Goal: Task Accomplishment & Management: Manage account settings

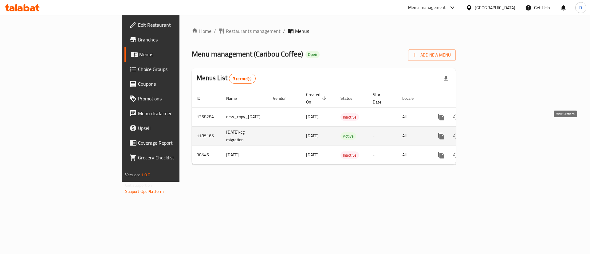
click at [489, 132] on icon "enhanced table" at bounding box center [485, 135] width 7 height 7
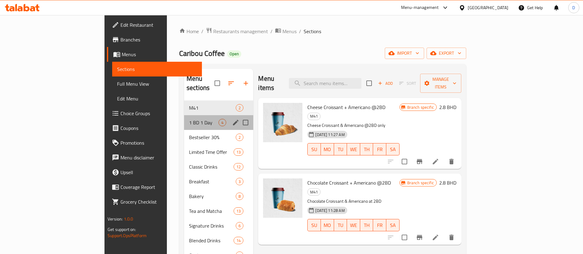
click at [184, 118] on div "1 BD 1 Day 4" at bounding box center [218, 122] width 69 height 15
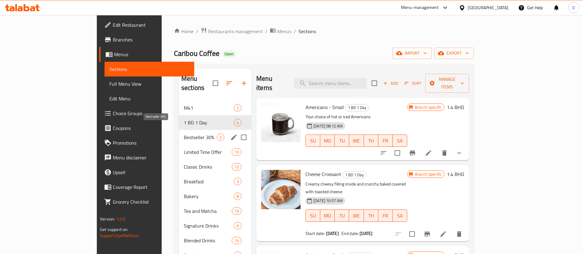
click at [184, 134] on span "Bestseller 30%" at bounding box center [200, 137] width 33 height 7
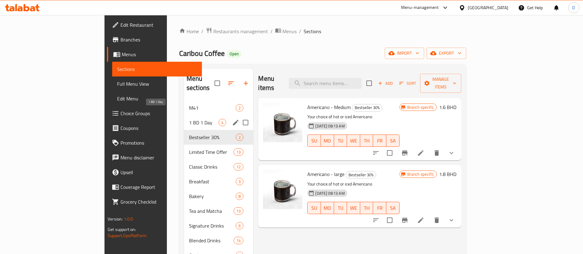
click at [189, 119] on span "1 BD 1 Day" at bounding box center [204, 122] width 30 height 7
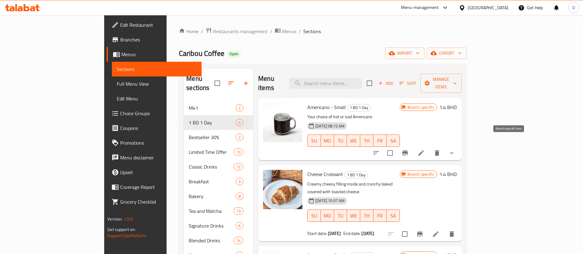
click at [408, 151] on icon "Branch-specific-item" at bounding box center [405, 153] width 6 height 5
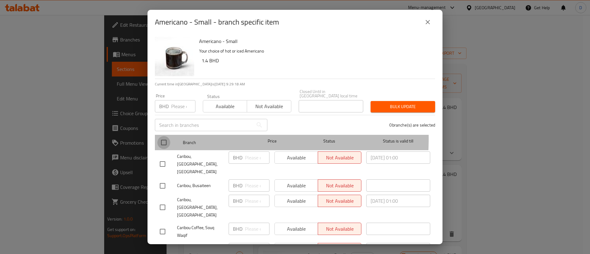
click at [169, 136] on input "checkbox" at bounding box center [163, 142] width 13 height 13
checkbox input "true"
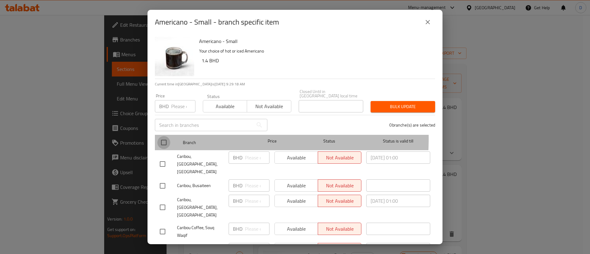
checkbox input "true"
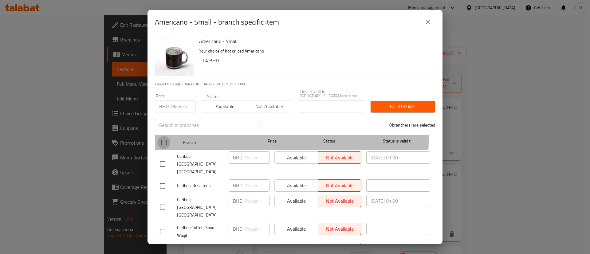
checkbox input "true"
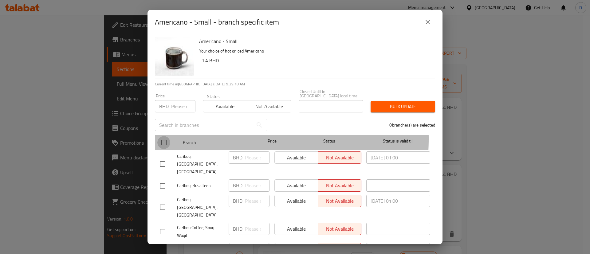
checkbox input "true"
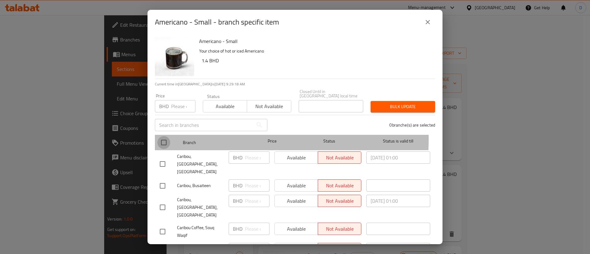
checkbox input "true"
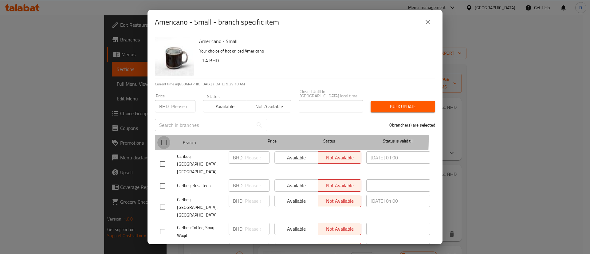
checkbox input "true"
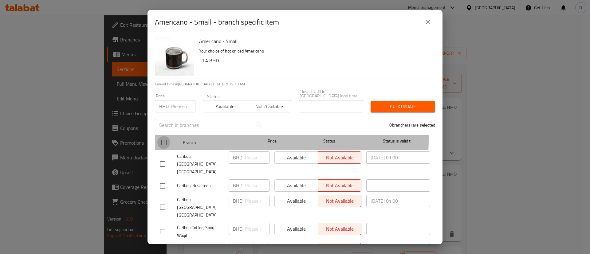
checkbox input "true"
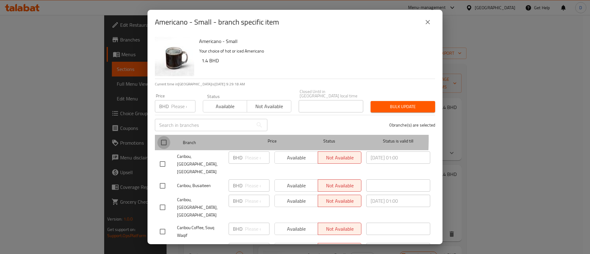
checkbox input "true"
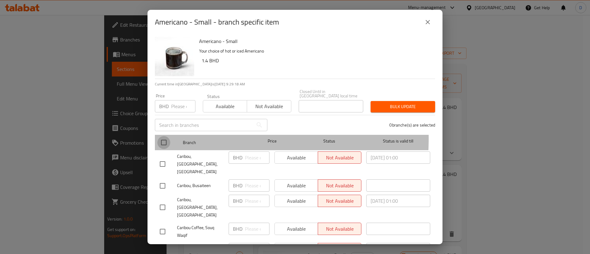
checkbox input "true"
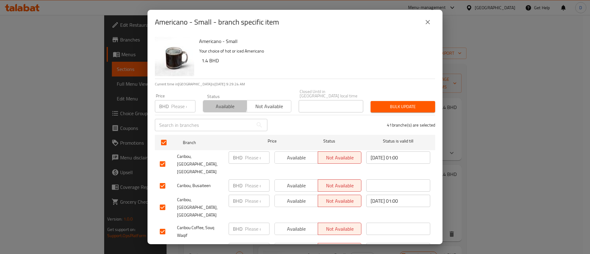
click at [220, 102] on span "Available" at bounding box center [225, 106] width 39 height 9
click at [399, 101] on button "Bulk update" at bounding box center [403, 106] width 65 height 11
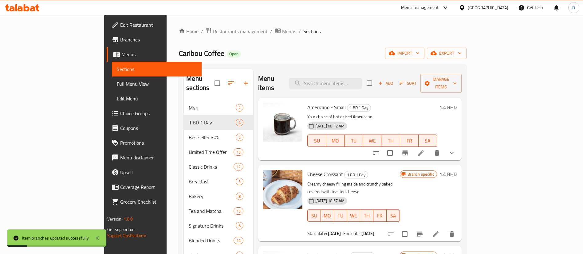
click at [386, 36] on div "Home / Restaurants management / Menus / Sections Caribou Coffee Open import exp…" at bounding box center [322, 207] width 287 height 361
click at [413, 42] on div "Home / Restaurants management / Menus / Sections Caribou Coffee Open import exp…" at bounding box center [322, 207] width 287 height 361
